Goal: Task Accomplishment & Management: Manage account settings

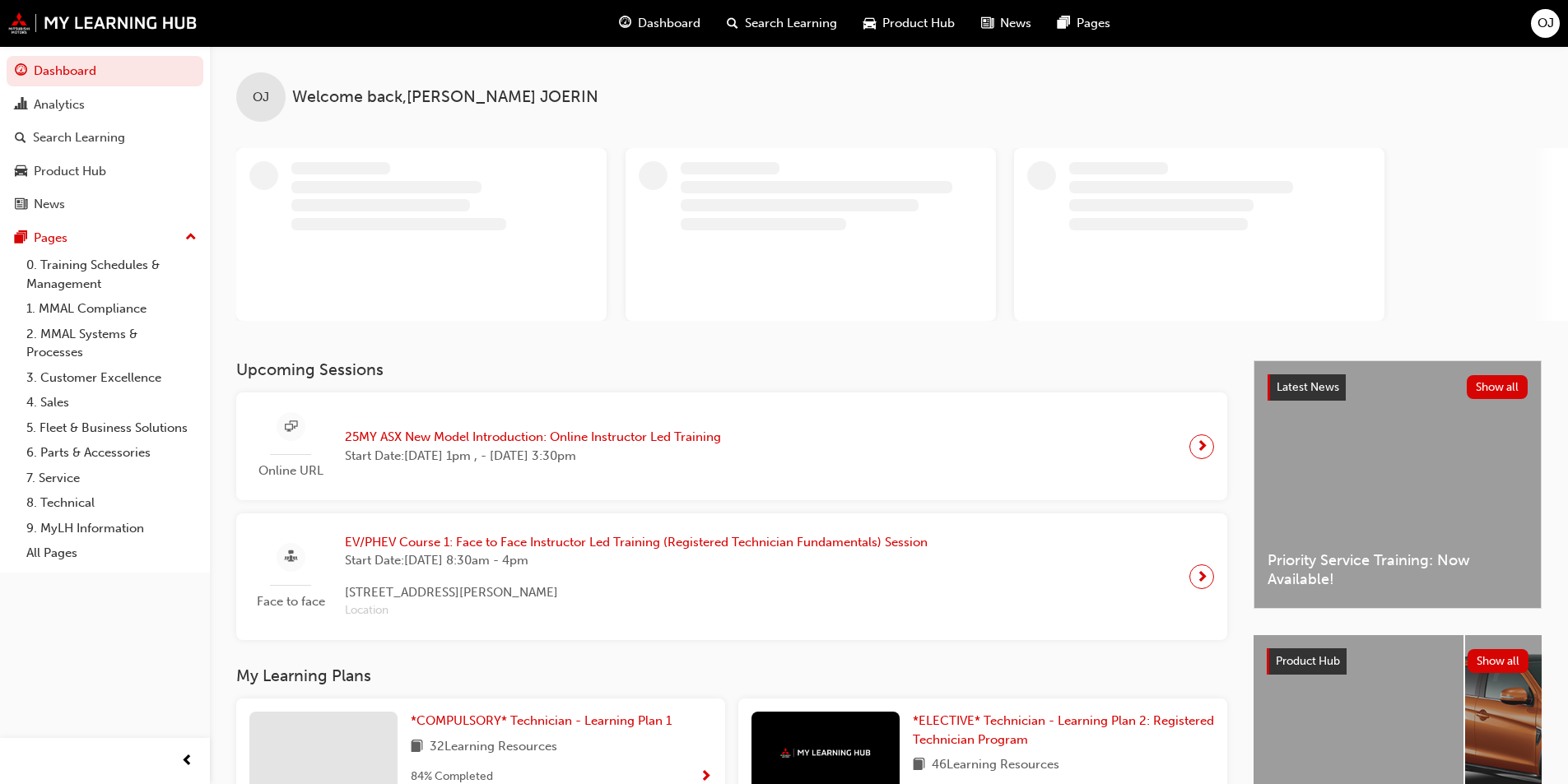
click at [1543, 24] on span "OJ" at bounding box center [1545, 23] width 16 height 19
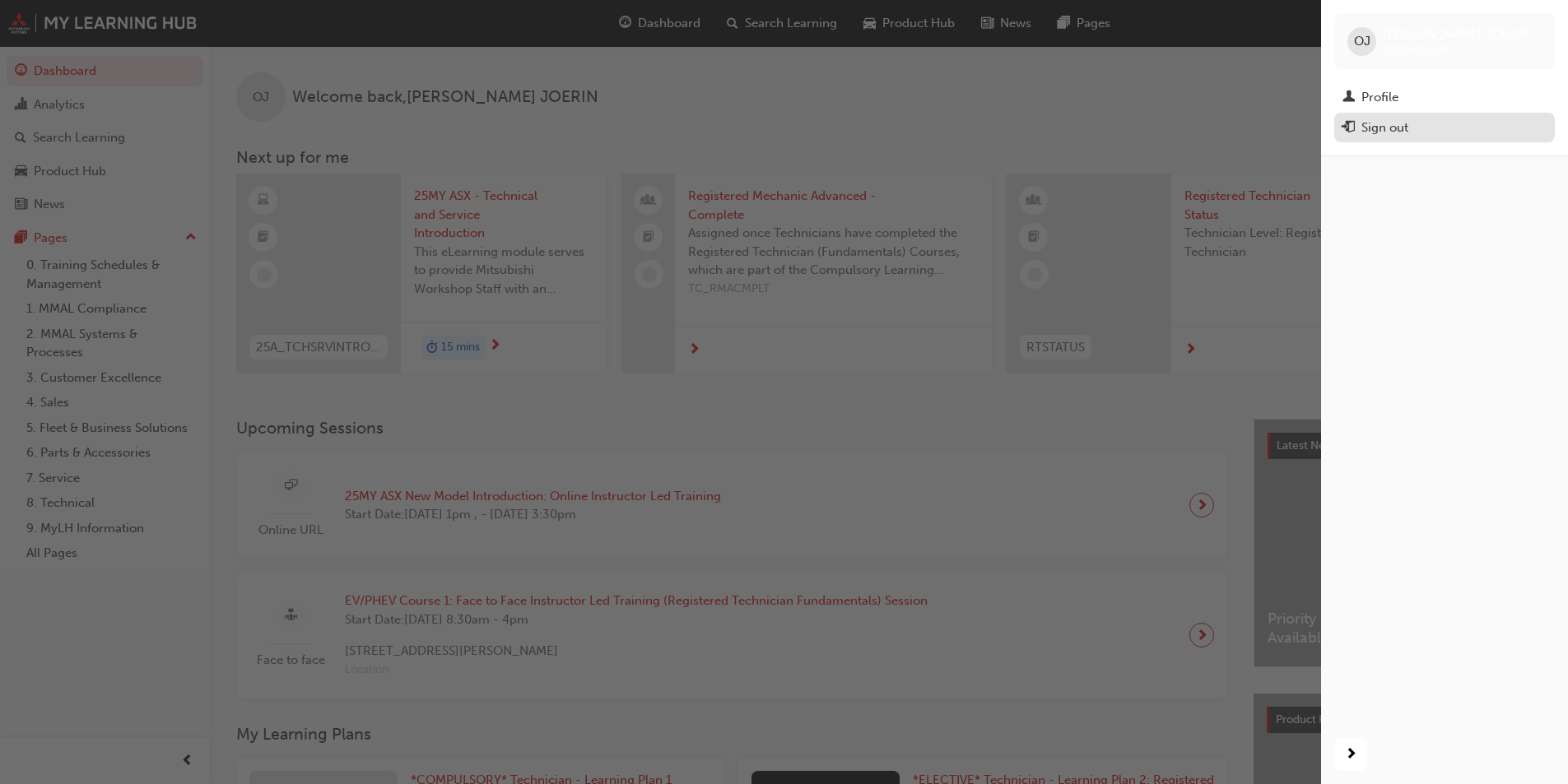
click at [1416, 118] on div "Sign out" at bounding box center [1444, 128] width 204 height 20
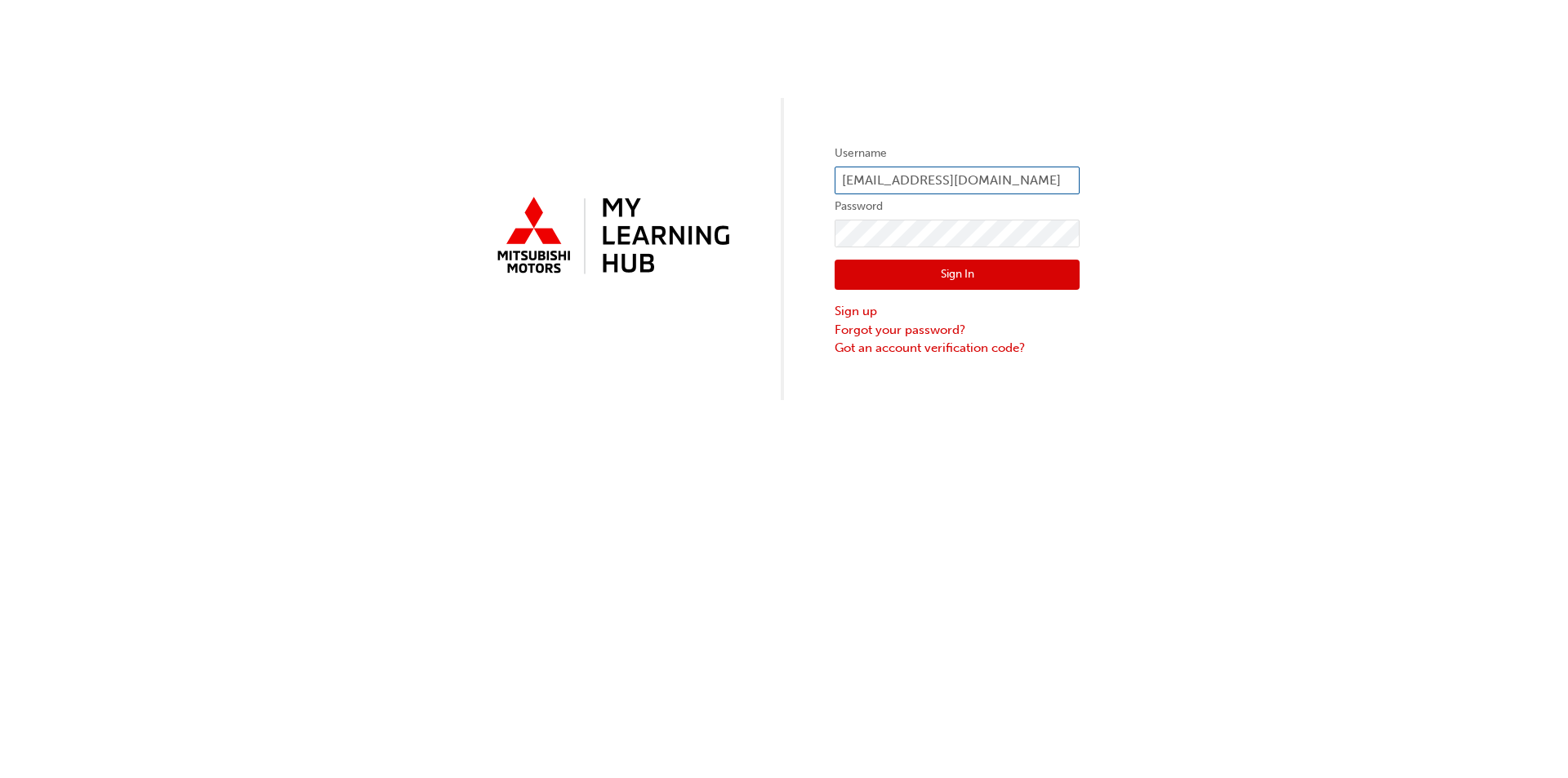
click at [1057, 182] on input "ojoerin@flightmotors.com.au" at bounding box center [957, 180] width 245 height 28
type input "pziersch@flightmotors.com.au"
click at [997, 275] on button "Sign In" at bounding box center [957, 275] width 245 height 31
